Goal: Find specific page/section: Find specific page/section

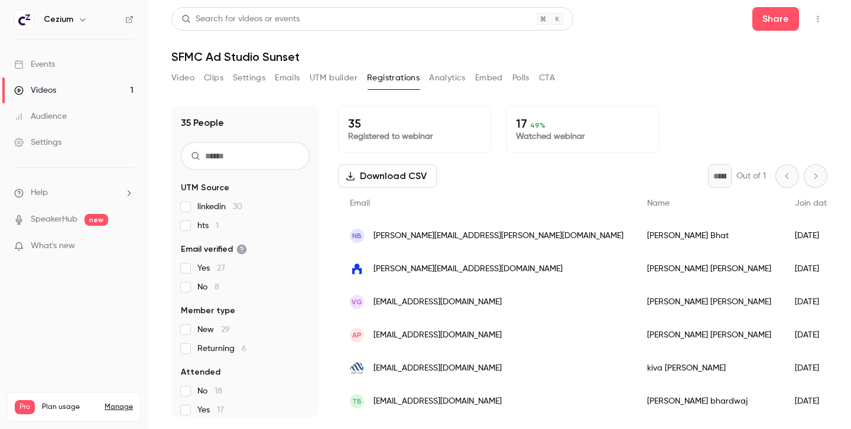
click at [422, 76] on div "Video Clips Settings Emails UTM builder Registrations Analytics Embed Polls CTA" at bounding box center [362, 78] width 383 height 19
click at [437, 74] on button "Analytics" at bounding box center [447, 78] width 37 height 19
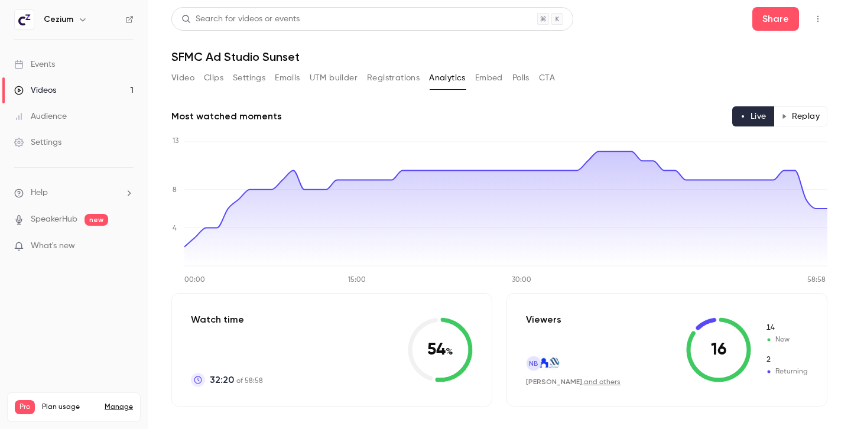
click at [801, 111] on button "Replay" at bounding box center [800, 116] width 54 height 20
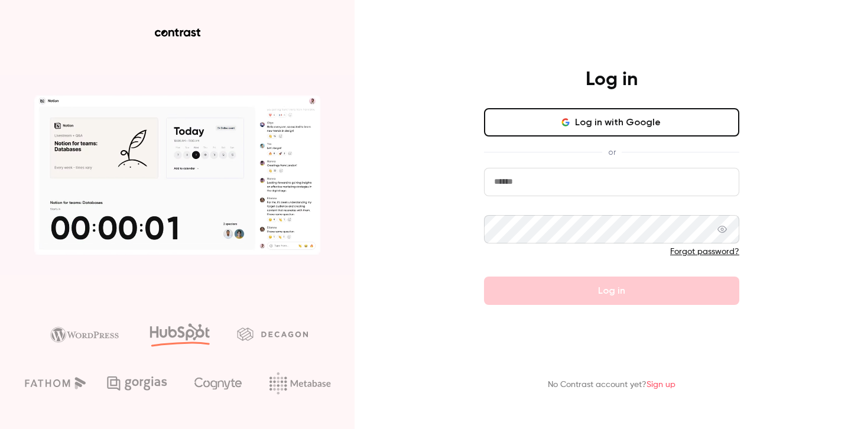
click at [654, 121] on button "Log in with Google" at bounding box center [611, 122] width 255 height 28
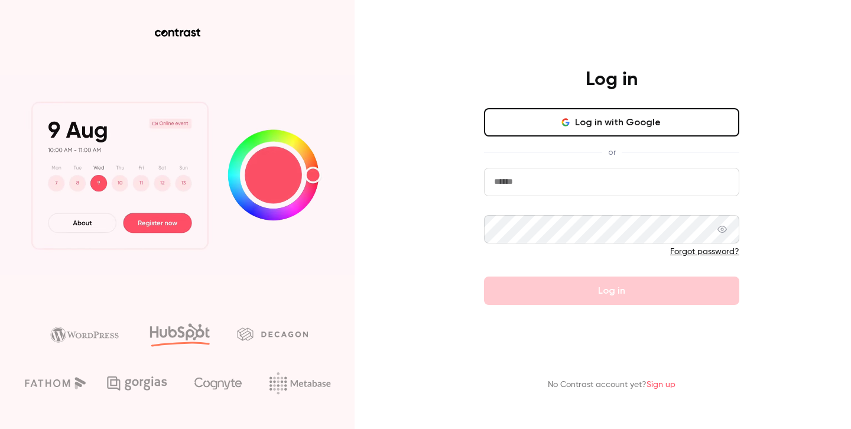
click at [577, 130] on button "Log in with Google" at bounding box center [611, 122] width 255 height 28
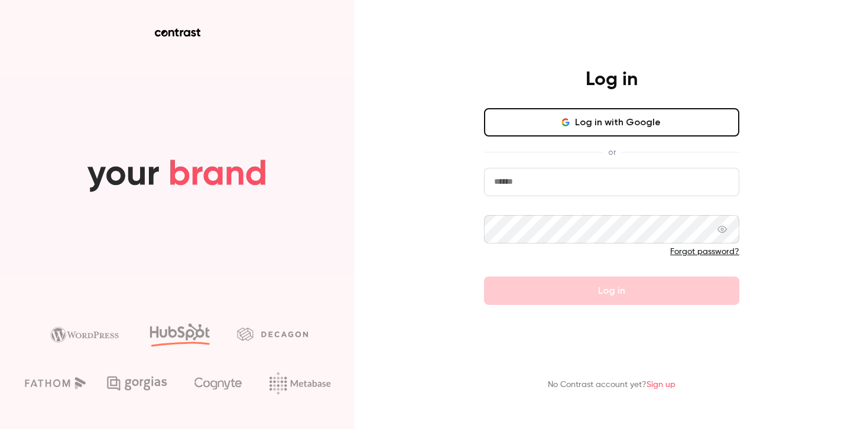
click at [626, 119] on button "Log in with Google" at bounding box center [611, 122] width 255 height 28
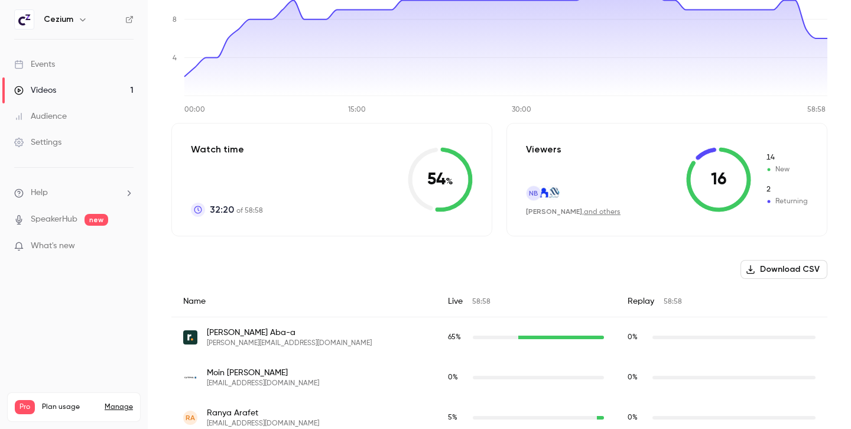
scroll to position [27, 0]
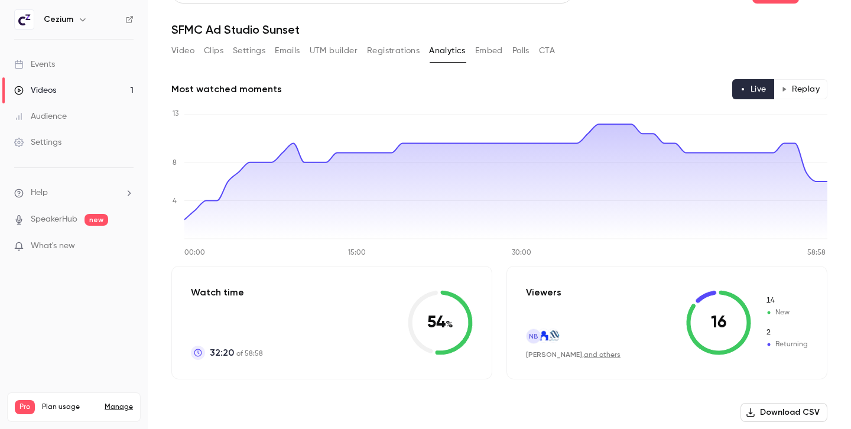
click at [817, 87] on button "Replay" at bounding box center [800, 89] width 54 height 20
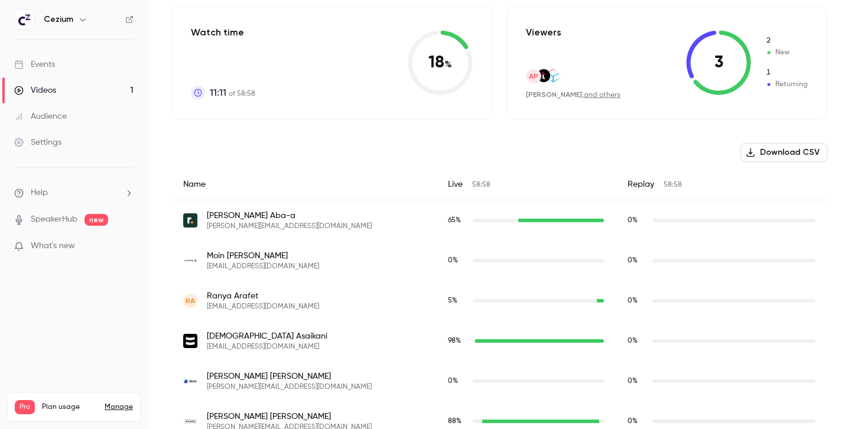
scroll to position [0, 0]
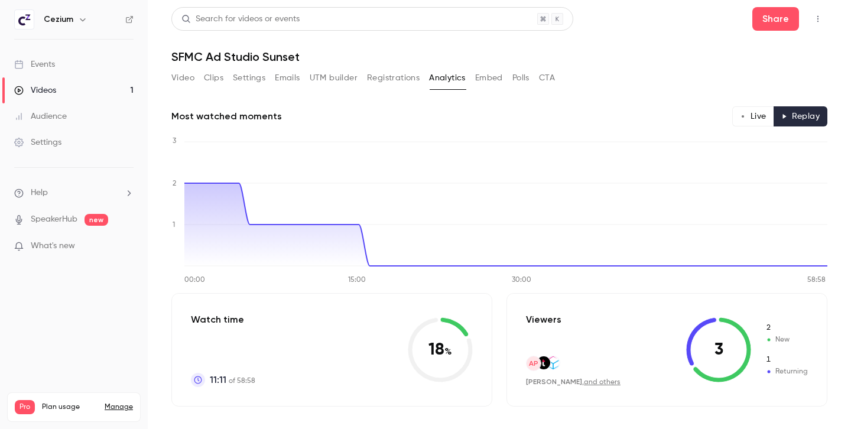
click at [179, 82] on button "Video" at bounding box center [182, 78] width 23 height 19
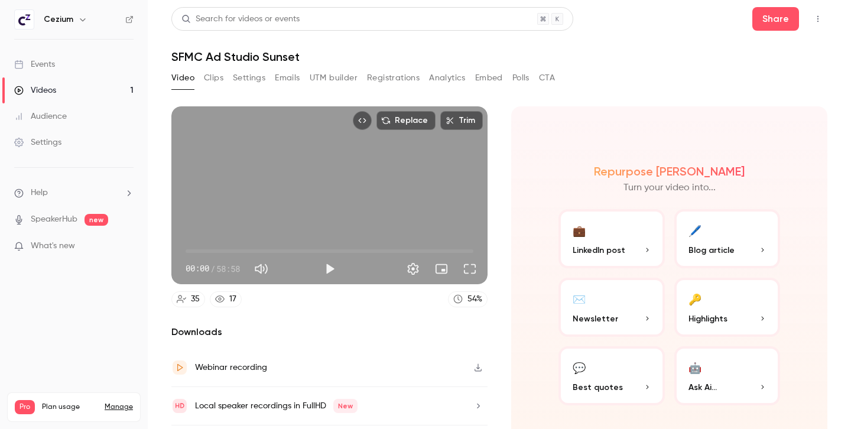
click at [555, 74] on button "CTA" at bounding box center [547, 78] width 16 height 19
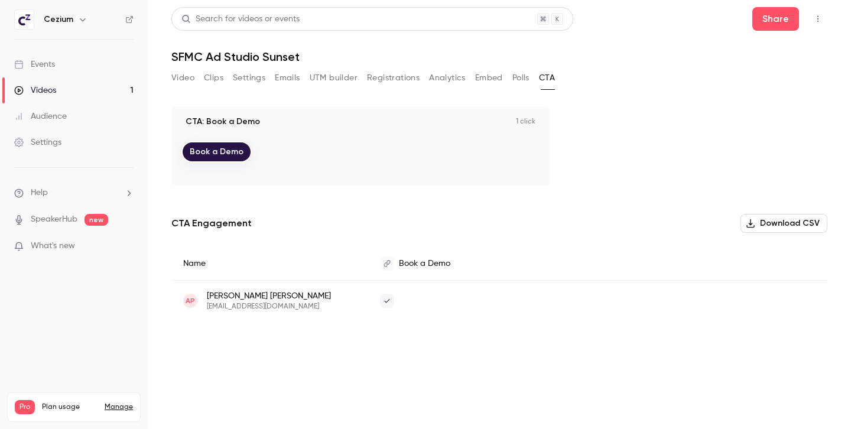
click at [282, 298] on span "[PERSON_NAME]" at bounding box center [269, 296] width 124 height 12
drag, startPoint x: 256, startPoint y: 293, endPoint x: 207, endPoint y: 293, distance: 49.0
click at [207, 293] on span "[PERSON_NAME]" at bounding box center [269, 296] width 124 height 12
copy span "[PERSON_NAME]"
